Goal: Information Seeking & Learning: Learn about a topic

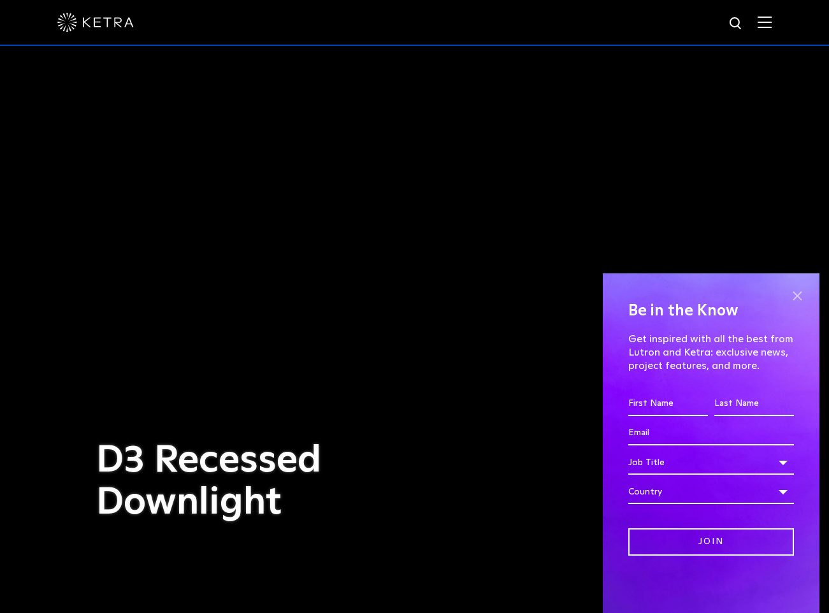
click at [799, 290] on span at bounding box center [796, 295] width 19 height 19
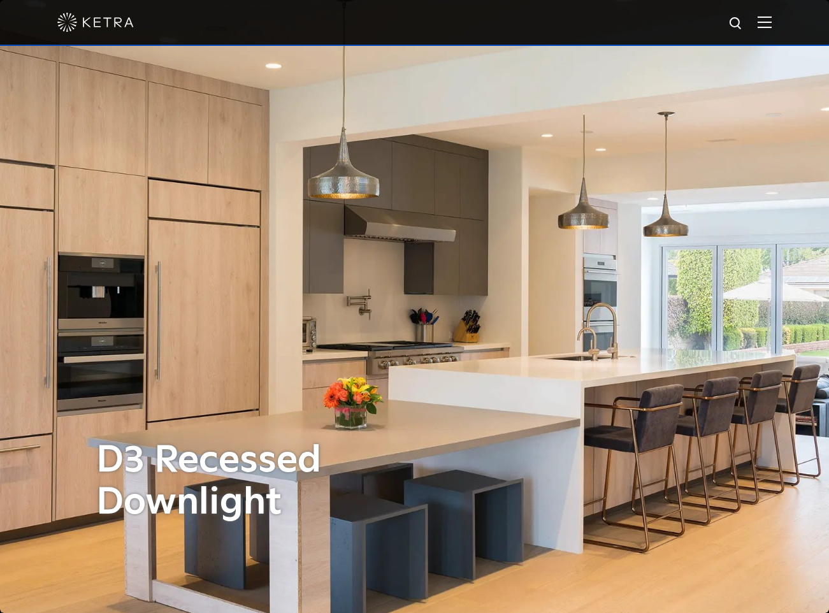
click at [762, 20] on img at bounding box center [764, 22] width 14 height 12
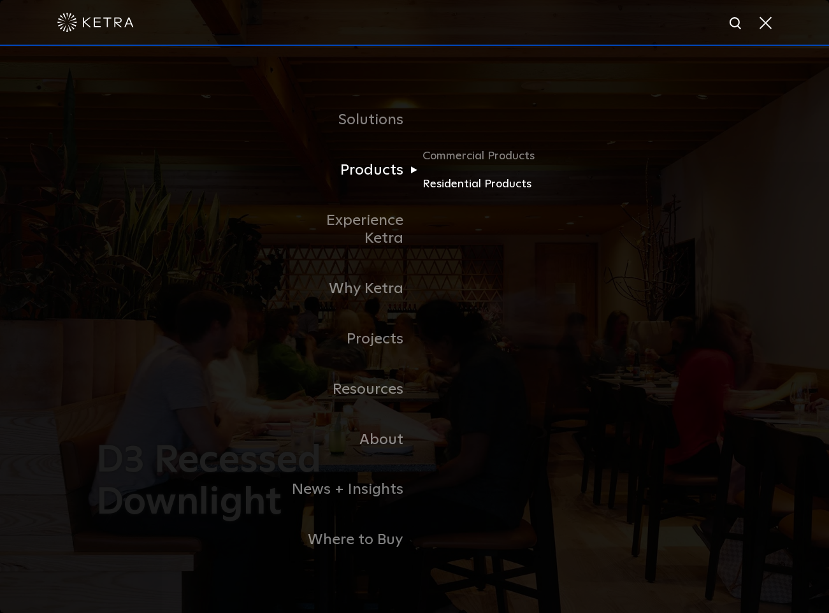
click at [455, 191] on link "Residential Products" at bounding box center [483, 184] width 122 height 18
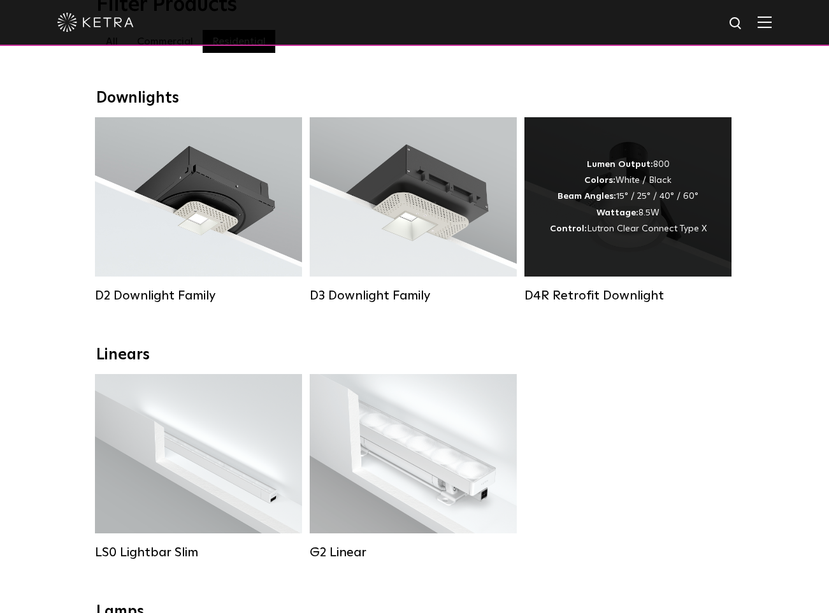
scroll to position [152, 0]
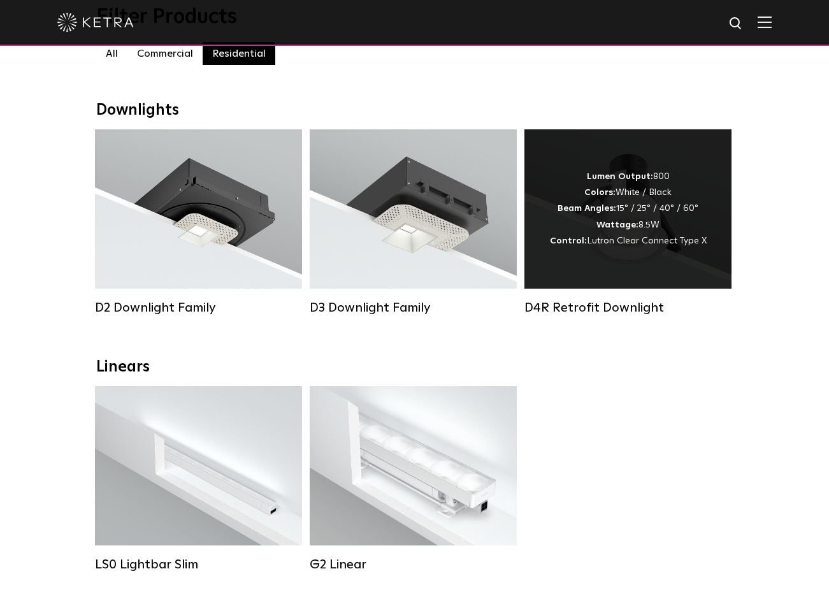
click at [631, 208] on div "Lumen Output: 800 Colors: White / Black Beam Angles: 15° / 25° / 40° / 60° Watt…" at bounding box center [628, 209] width 157 height 80
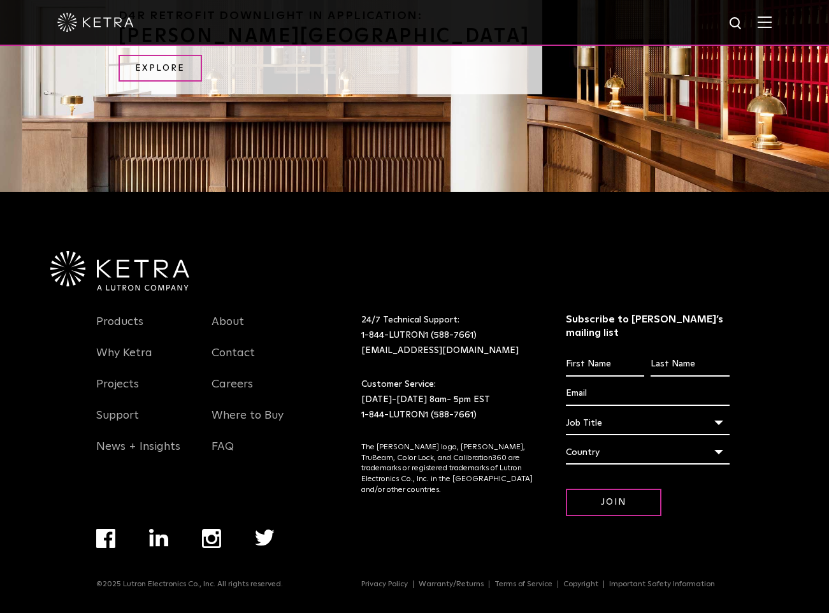
scroll to position [954, 0]
click at [122, 331] on link "Products" at bounding box center [119, 329] width 47 height 29
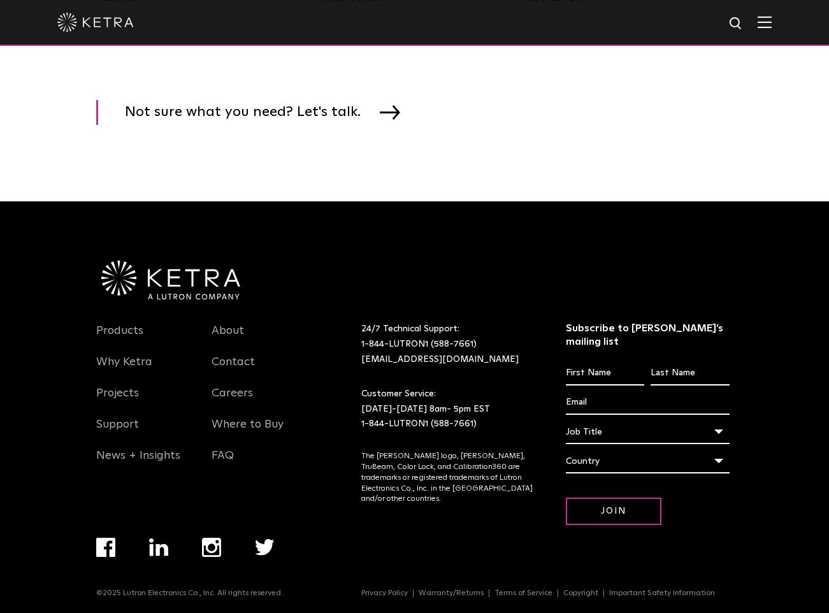
scroll to position [2159, 0]
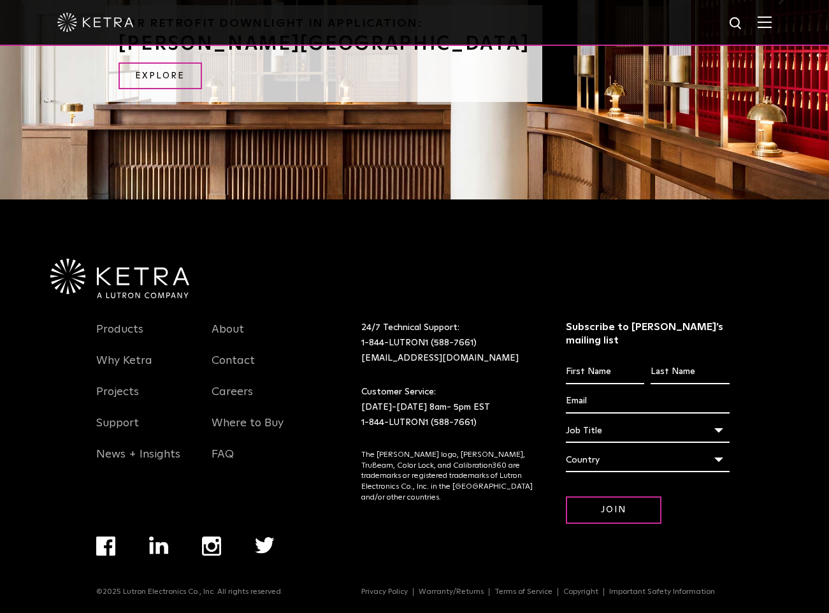
scroll to position [922, 0]
